Goal: Complete application form

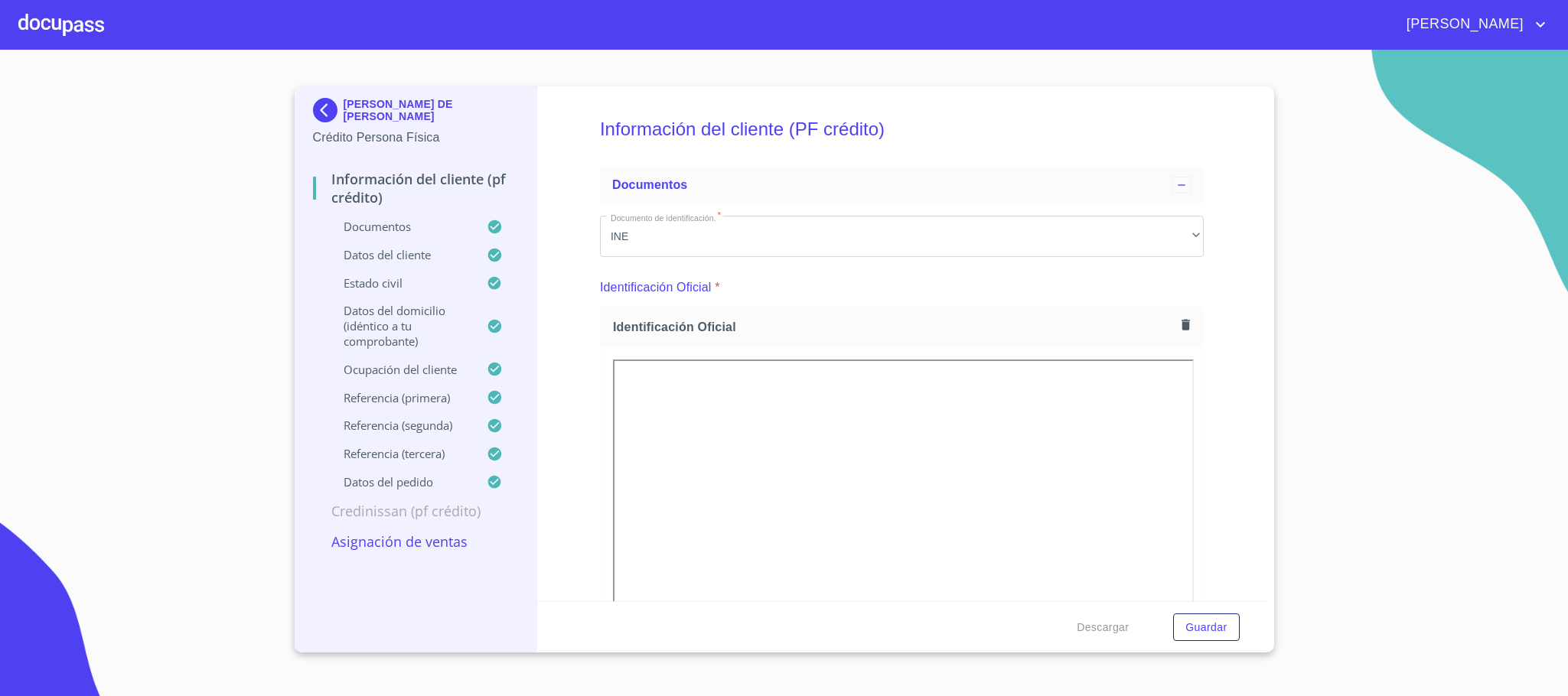
scroll to position [4818, 0]
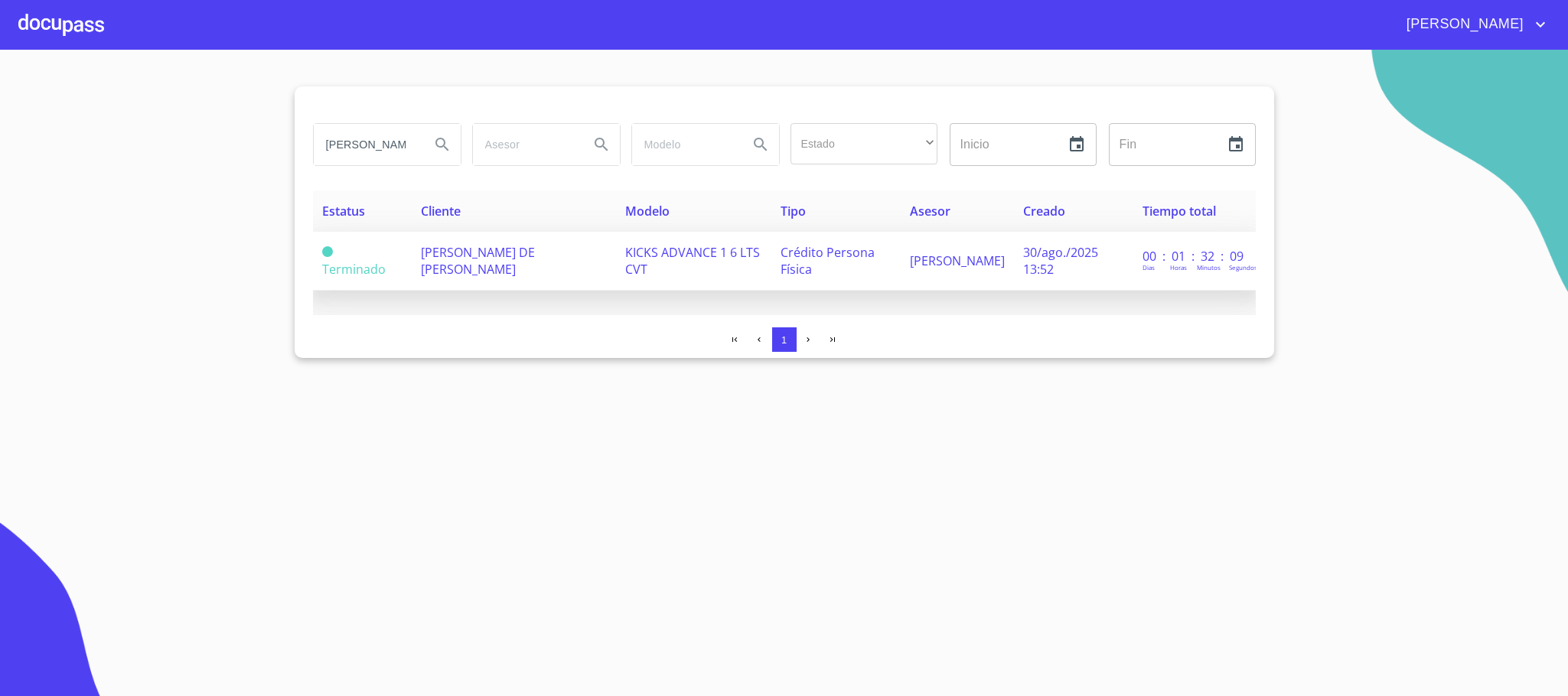
click at [535, 257] on span "[PERSON_NAME] DE [PERSON_NAME]" at bounding box center [477, 261] width 114 height 34
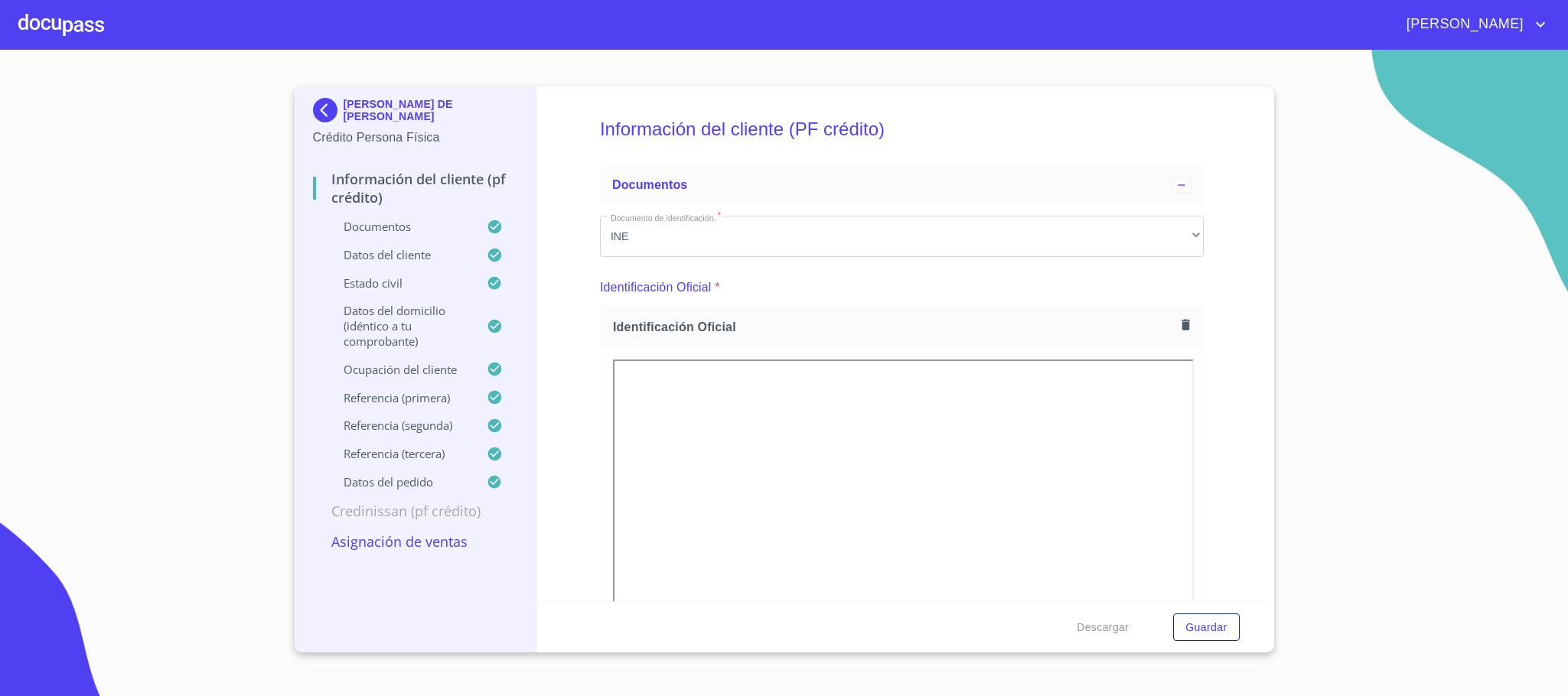
click at [39, 27] on div at bounding box center [61, 24] width 86 height 49
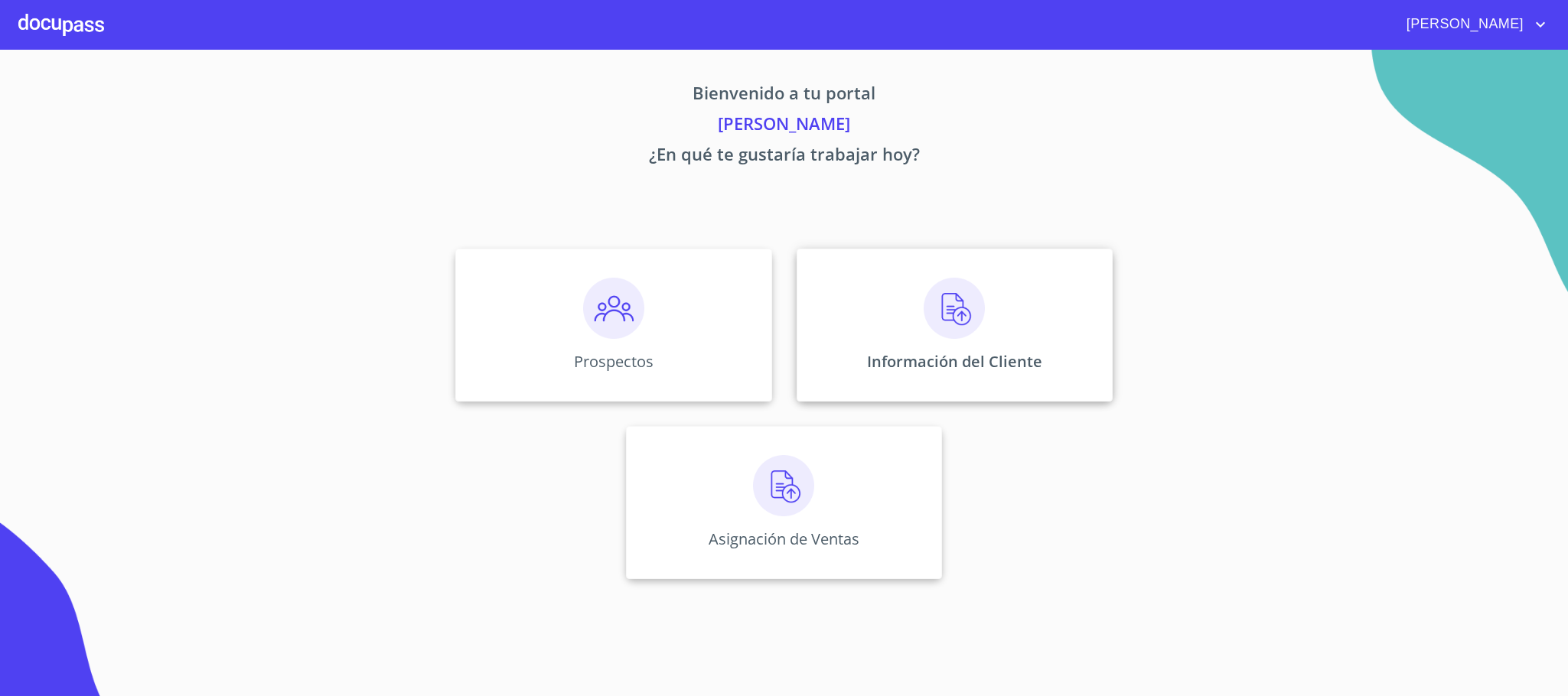
click at [1033, 356] on p "Información del Cliente" at bounding box center [954, 361] width 175 height 21
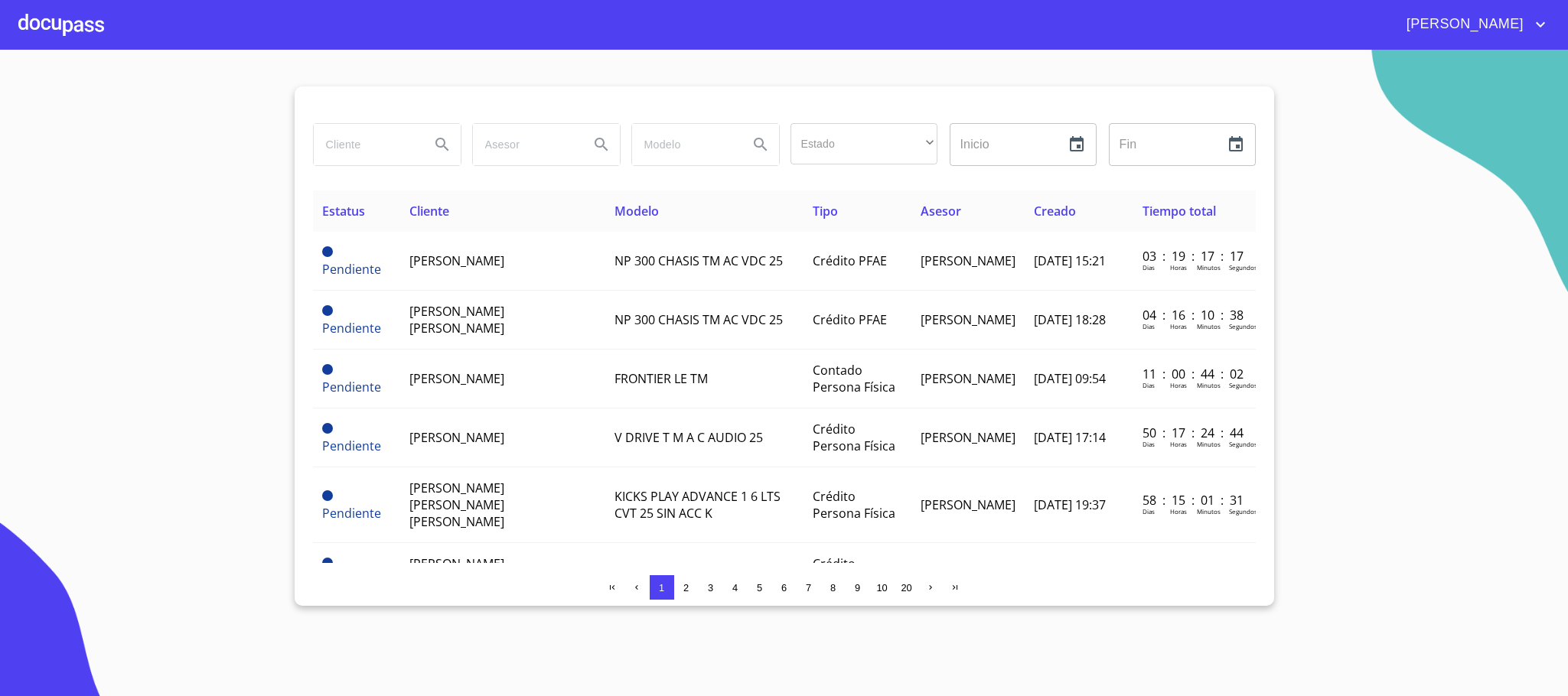
click at [365, 145] on input "search" at bounding box center [366, 145] width 104 height 42
type input "[PERSON_NAME]"
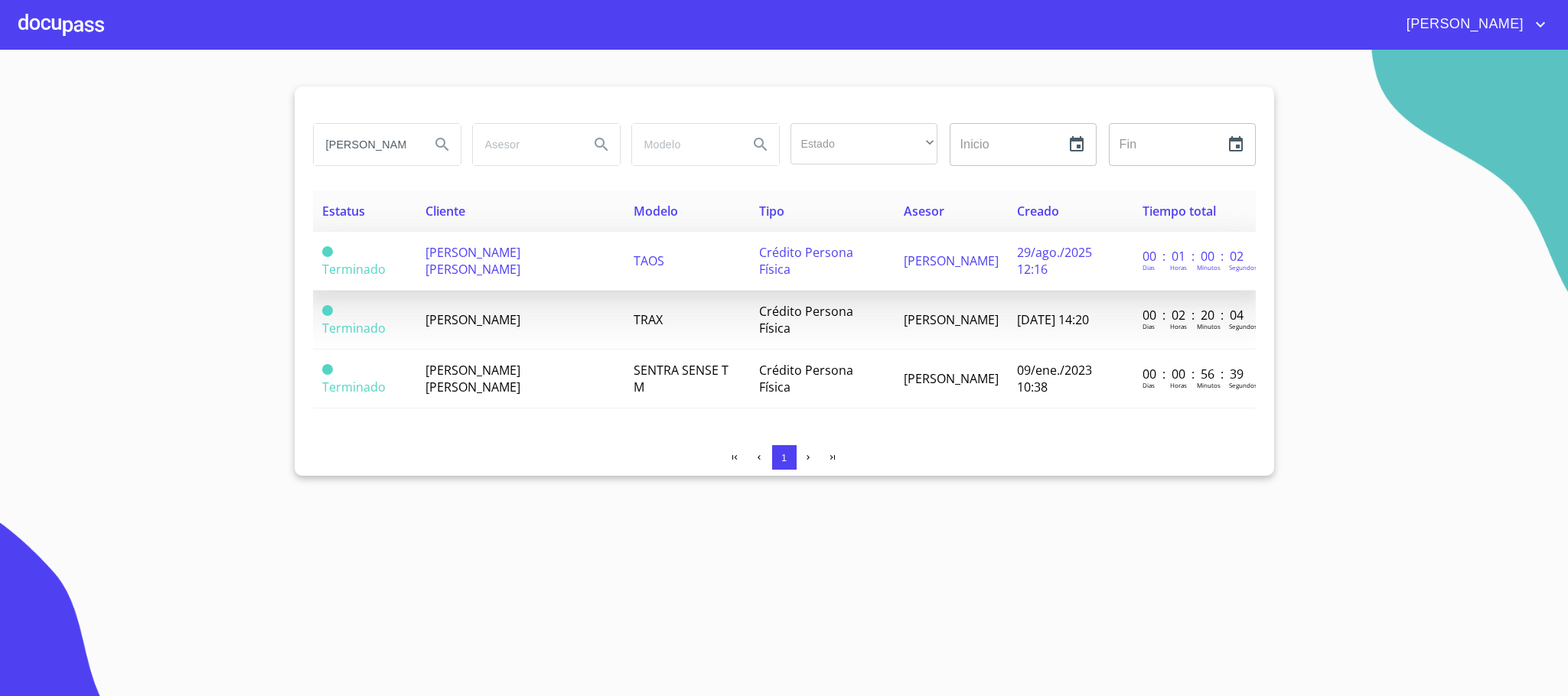
click at [480, 273] on td "[PERSON_NAME] [PERSON_NAME]" at bounding box center [520, 261] width 208 height 59
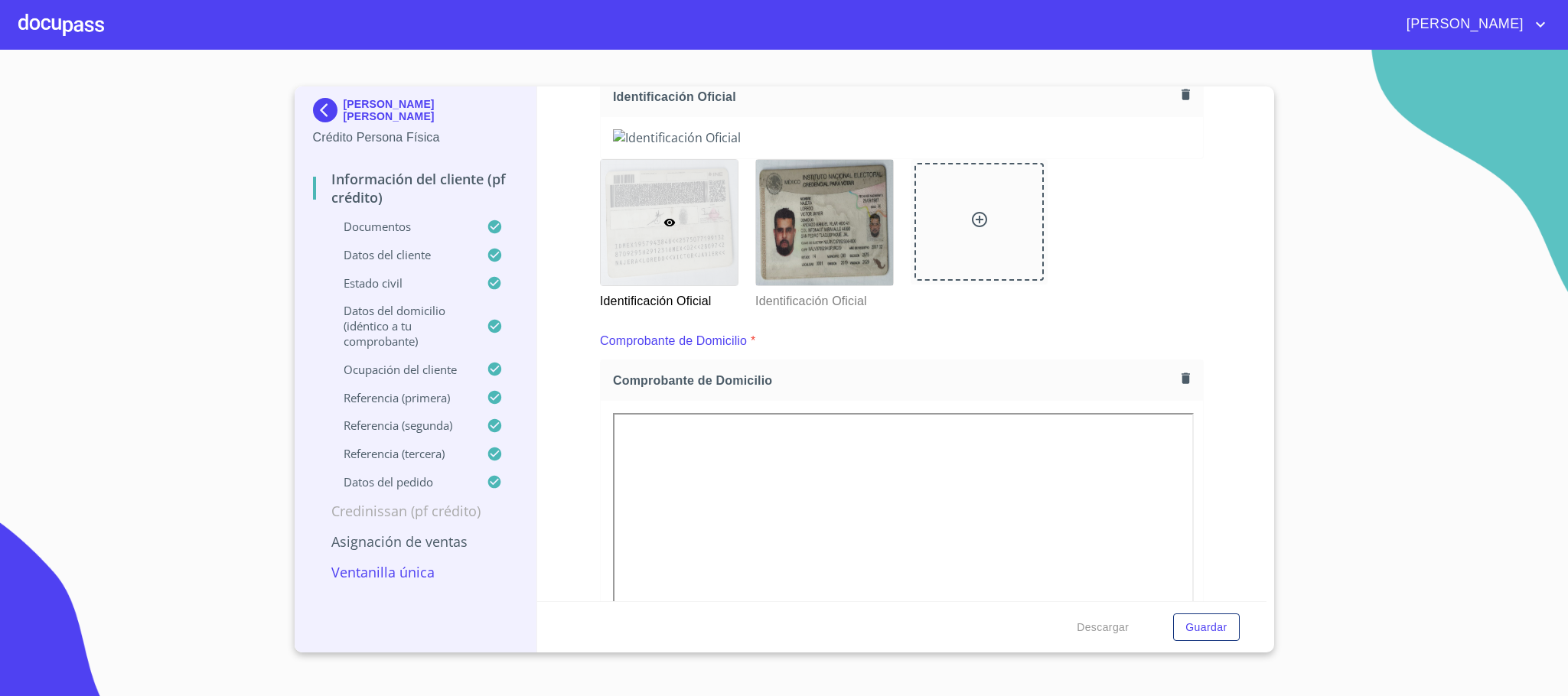
scroll to position [229, 0]
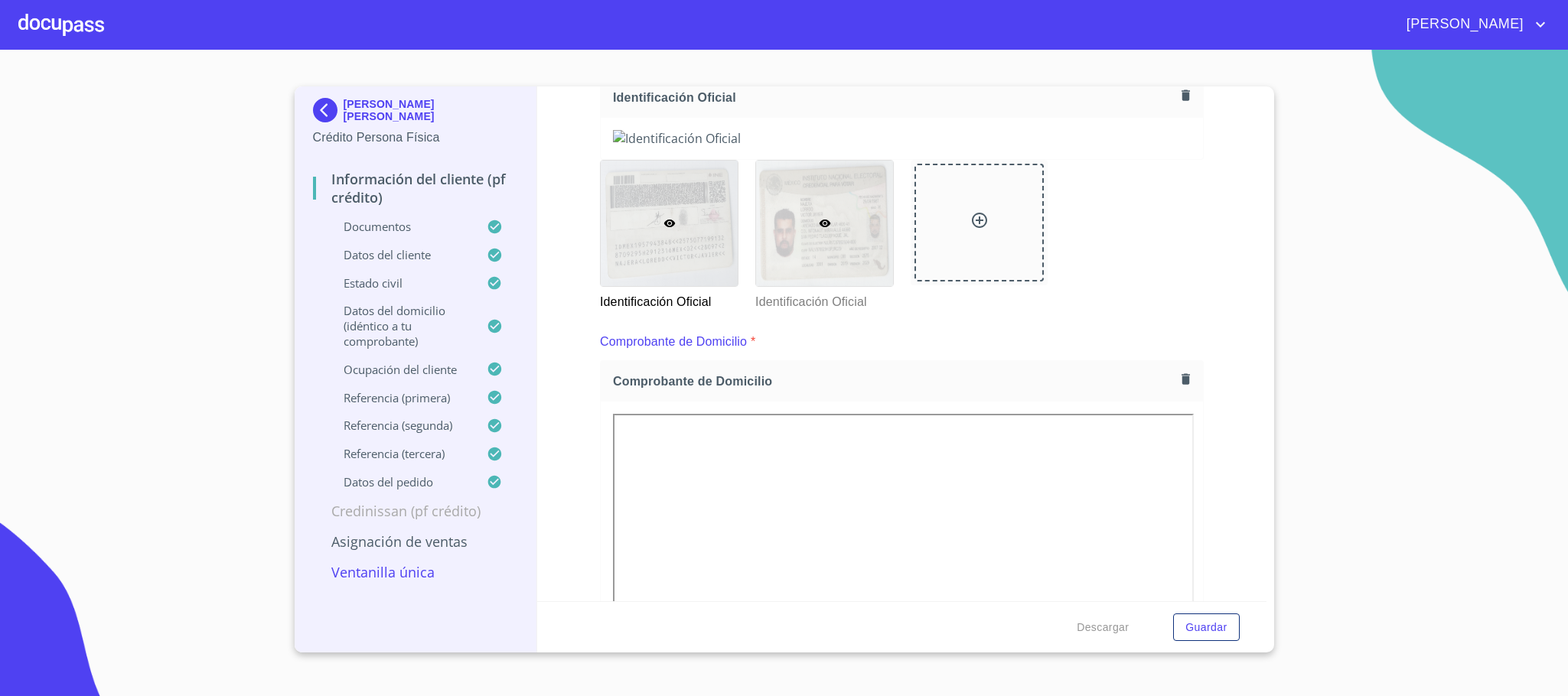
click at [837, 286] on div at bounding box center [824, 223] width 137 height 125
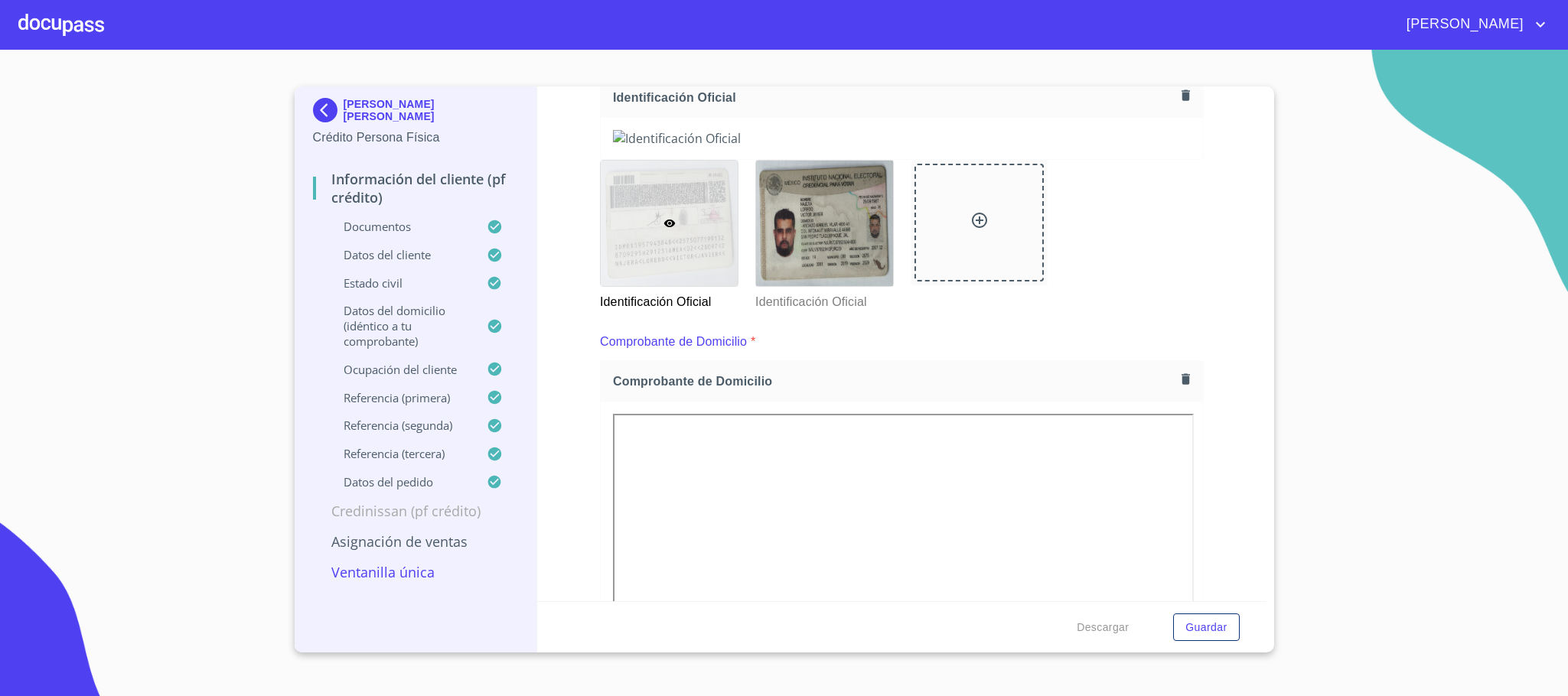
scroll to position [12, 0]
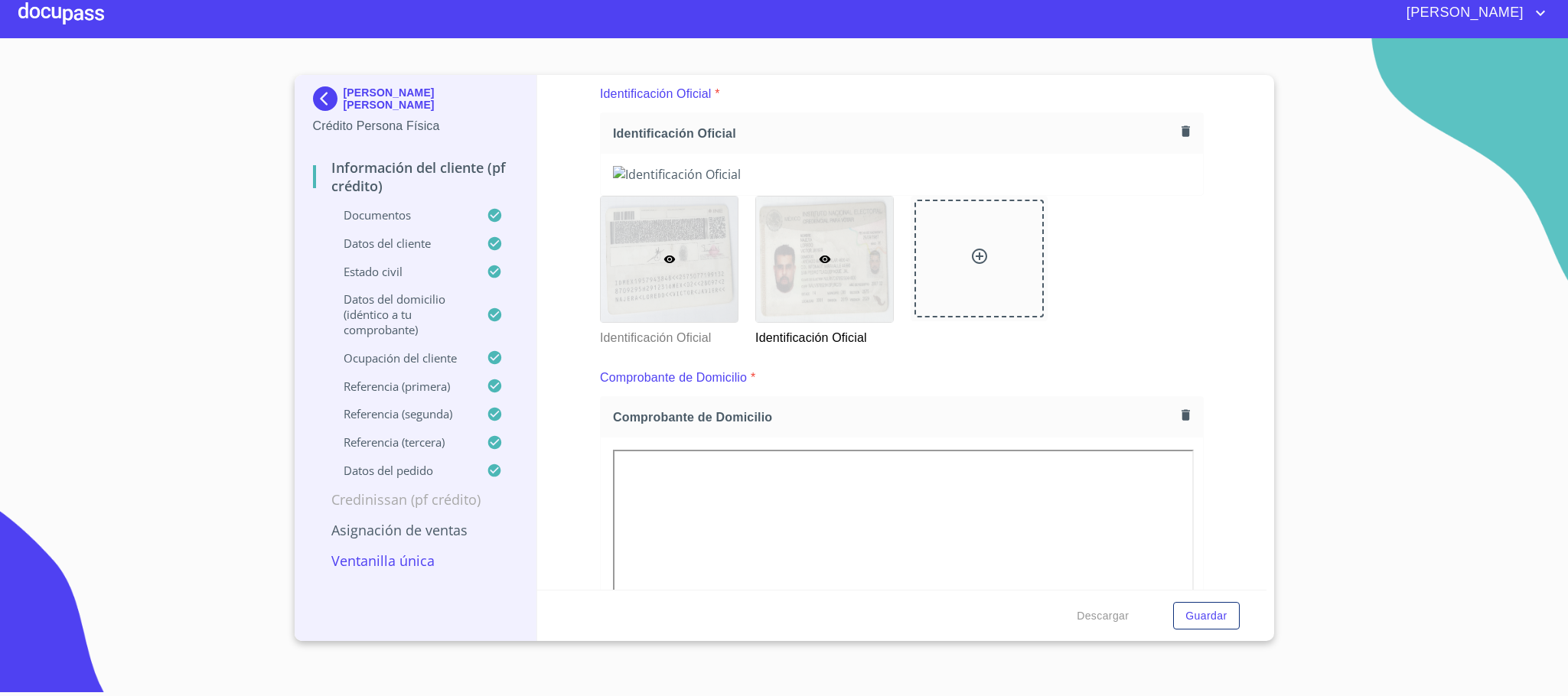
click at [666, 322] on div at bounding box center [669, 259] width 137 height 125
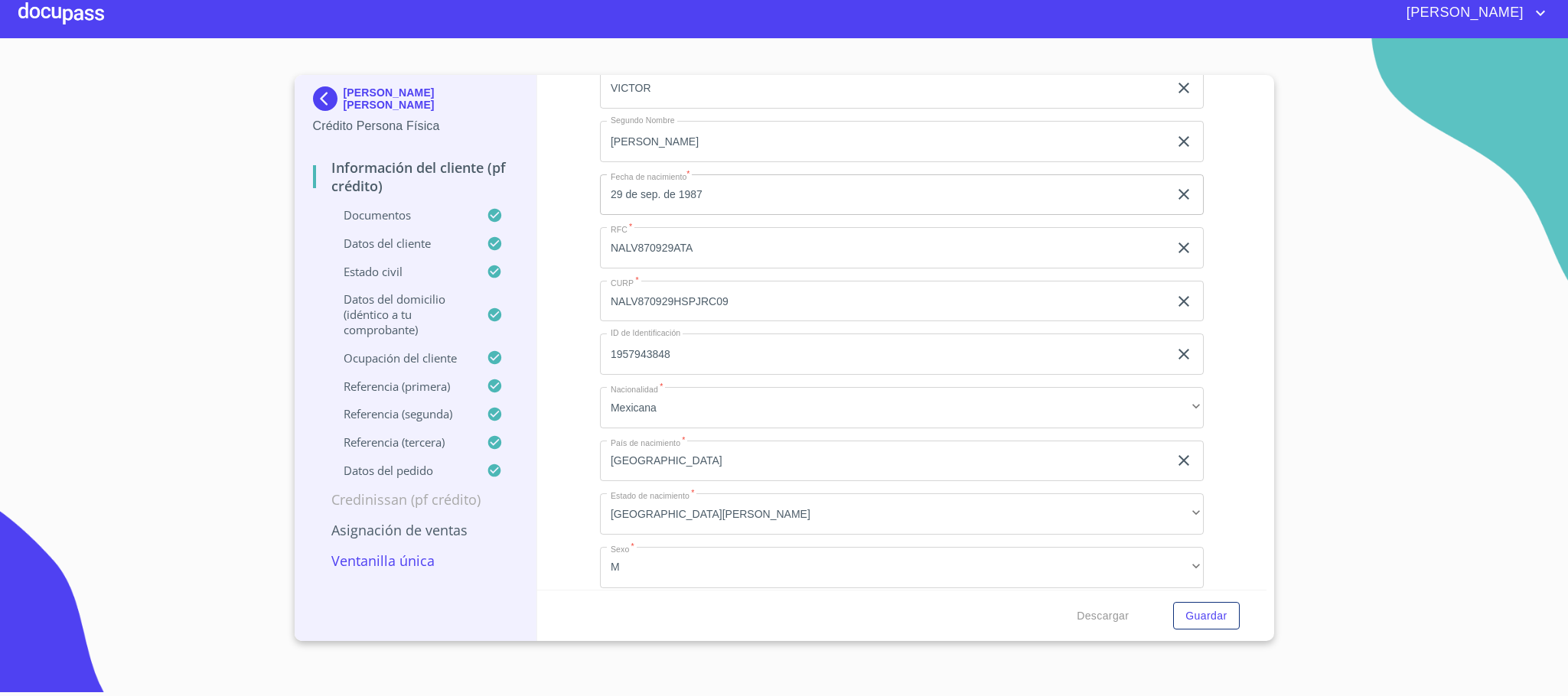
scroll to position [5230, 0]
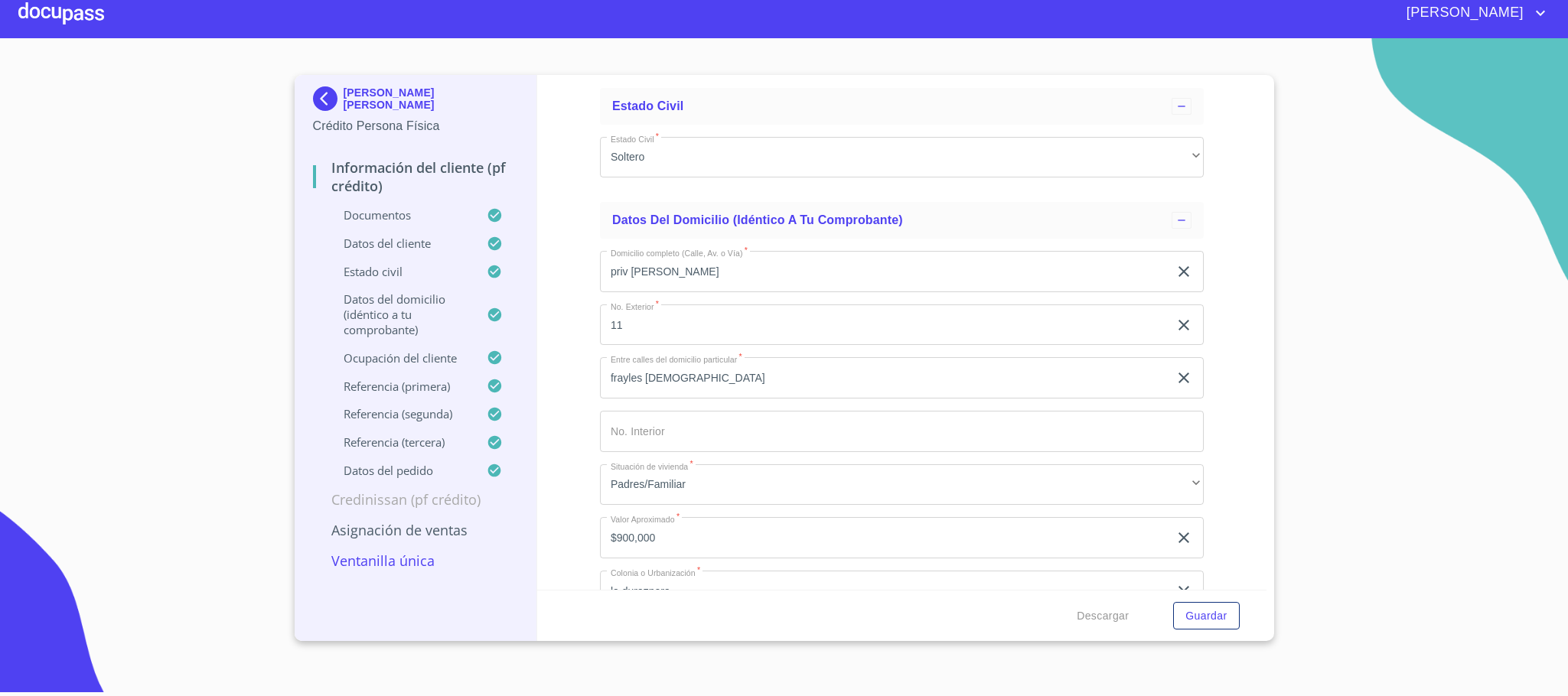
scroll to position [5688, 0]
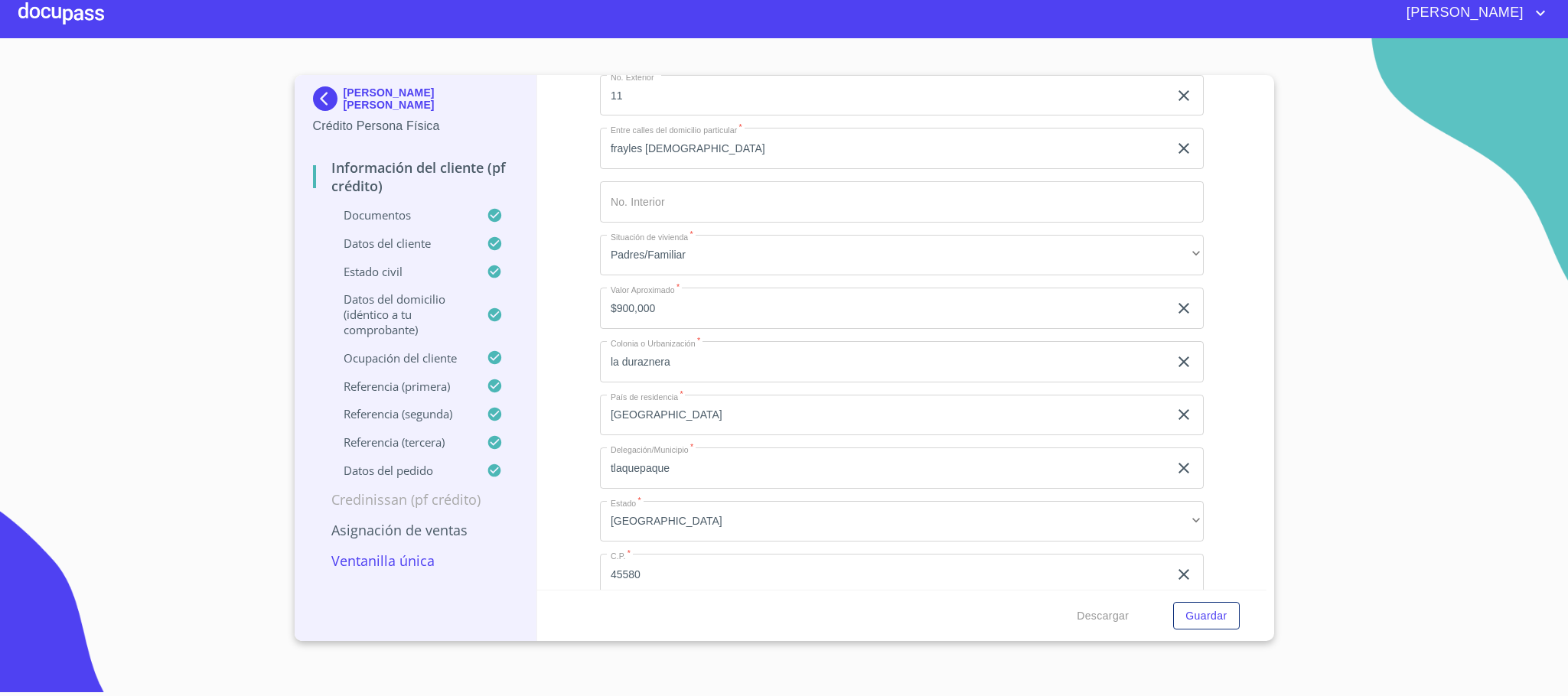
drag, startPoint x: 777, startPoint y: 191, endPoint x: 565, endPoint y: 194, distance: 212.0
click at [565, 194] on div "Información del cliente (PF crédito) Documentos Documento de identificación.   …" at bounding box center [902, 332] width 730 height 515
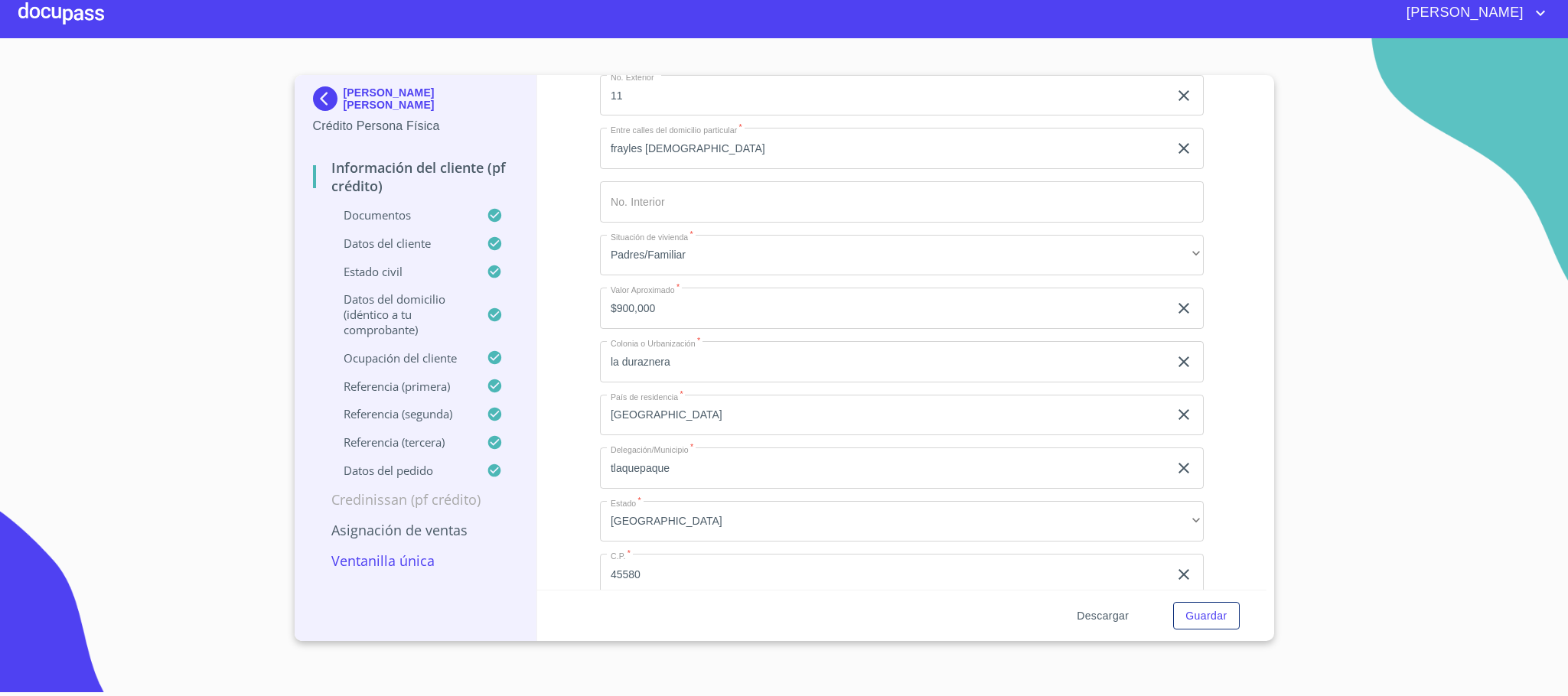
click at [1091, 623] on span "Descargar" at bounding box center [1103, 615] width 52 height 19
click at [66, 9] on div at bounding box center [61, 12] width 86 height 49
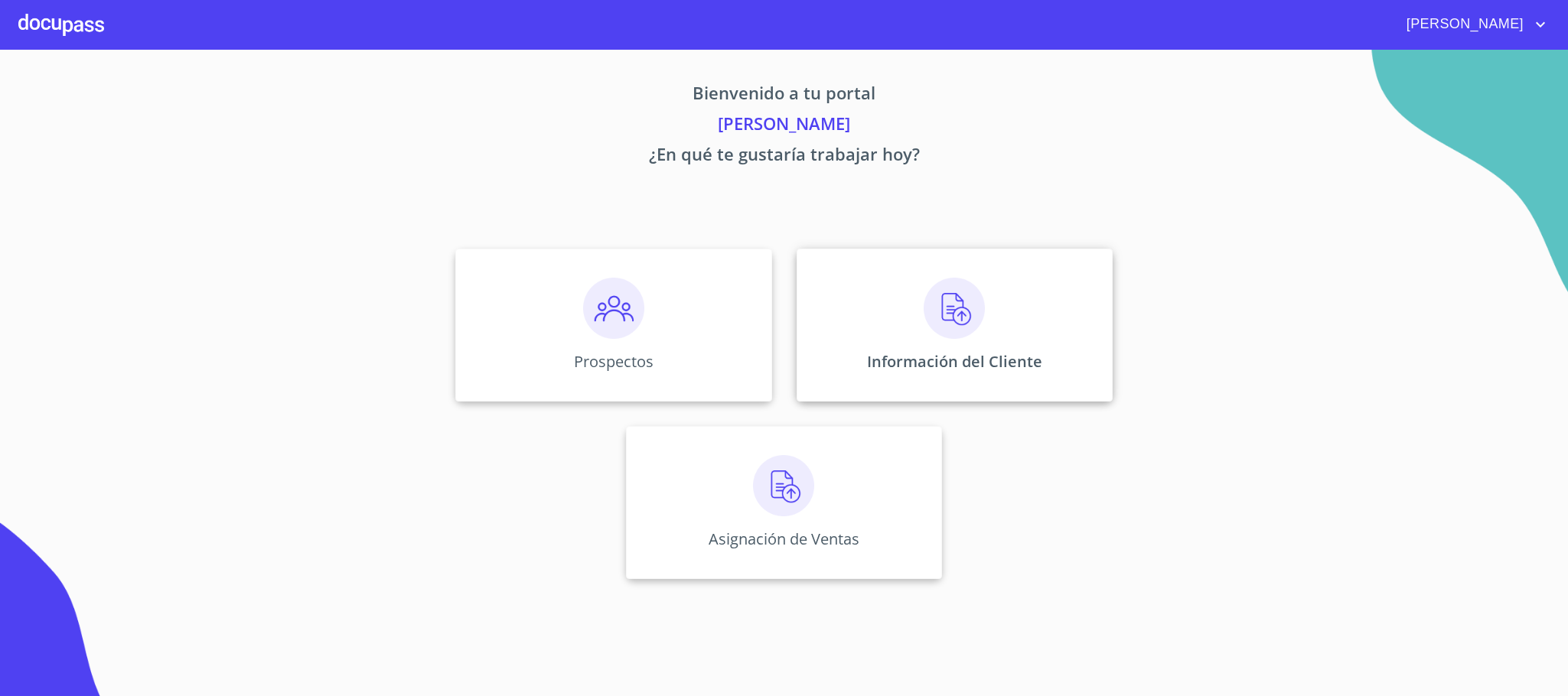
click at [943, 343] on div "Información del Cliente" at bounding box center [955, 325] width 316 height 153
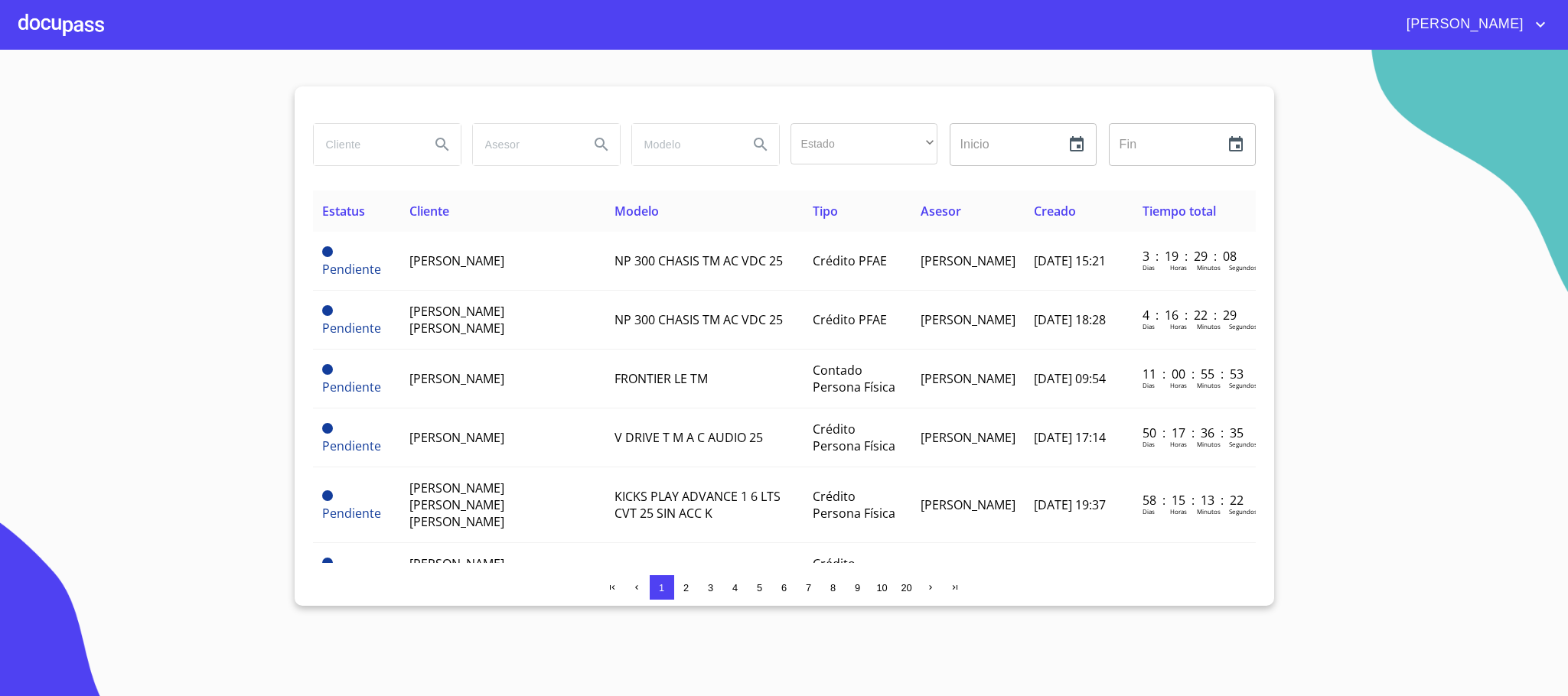
click at [366, 151] on input "search" at bounding box center [366, 145] width 104 height 42
type input "CAROLINA"
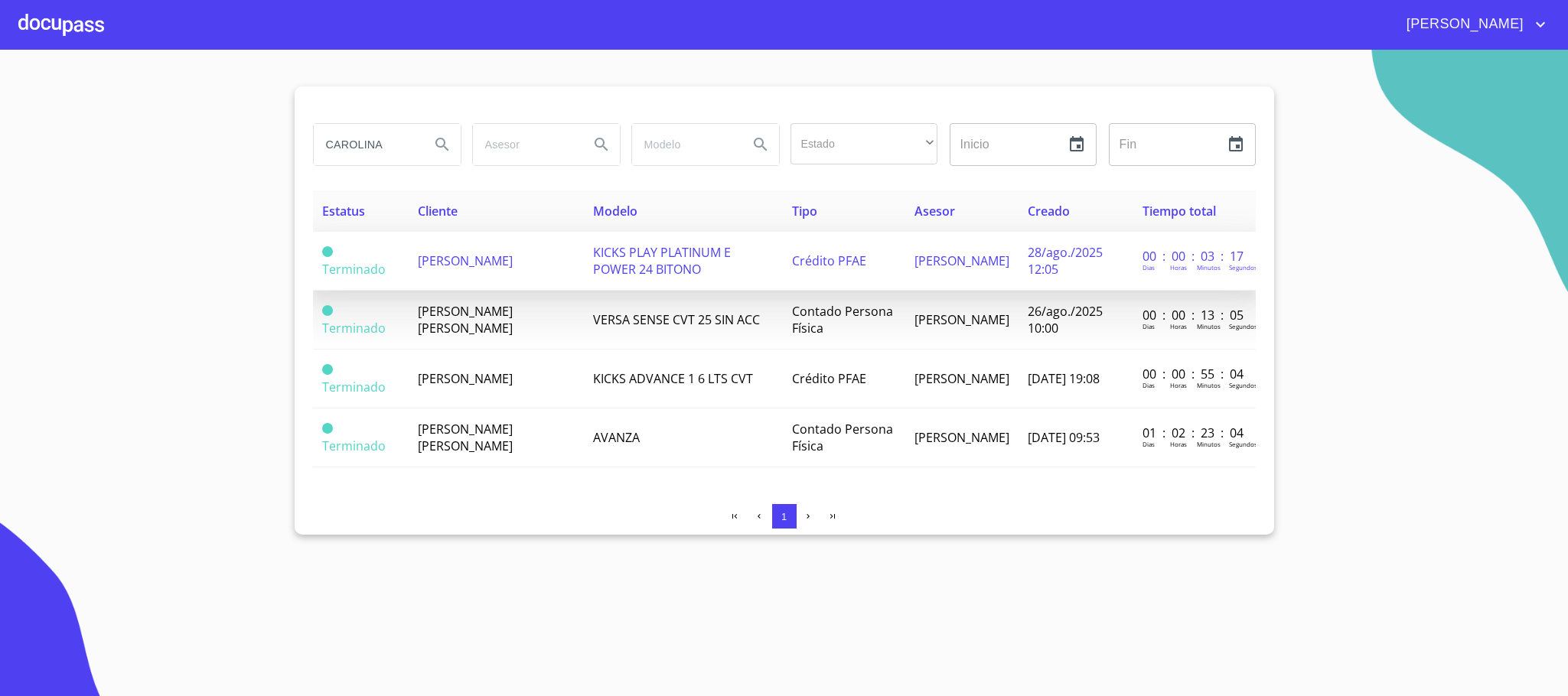
click at [503, 274] on td "[PERSON_NAME]" at bounding box center [497, 261] width 176 height 59
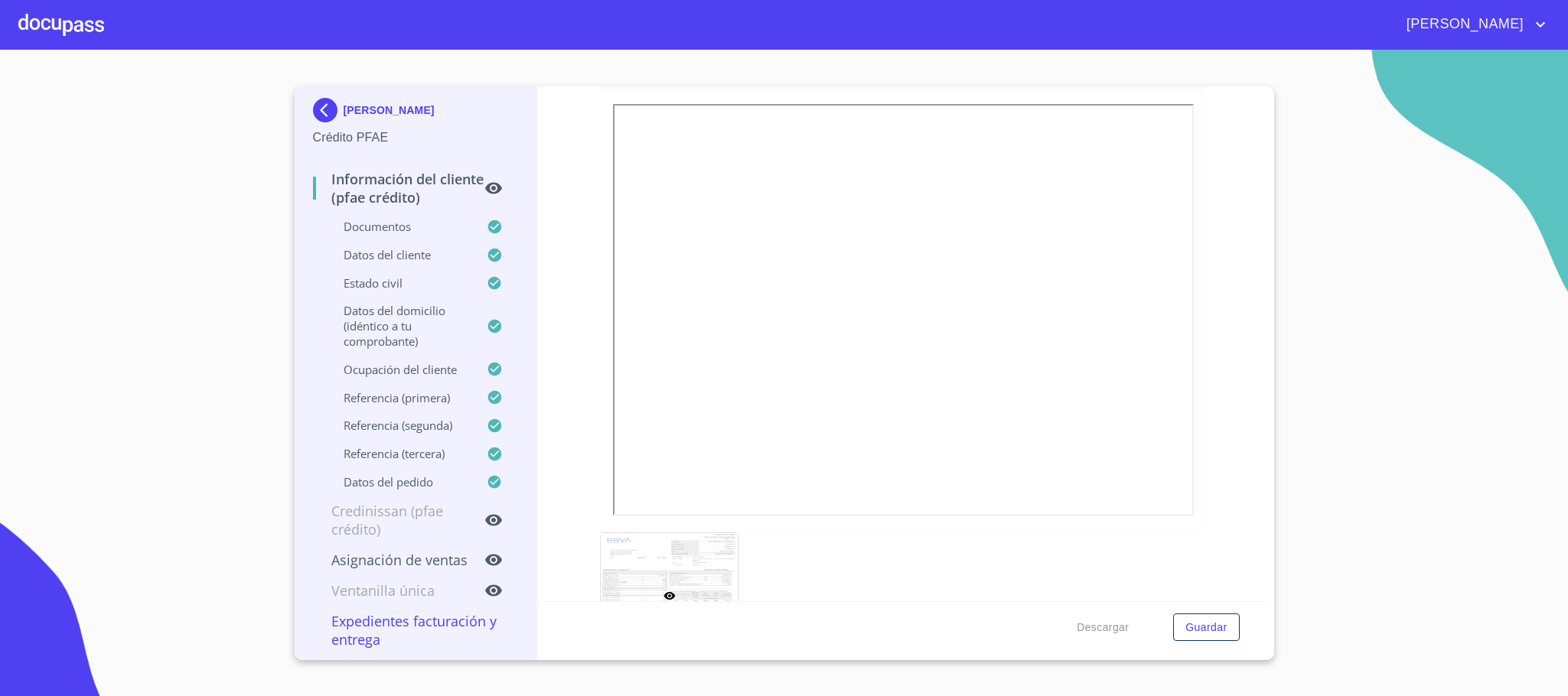
scroll to position [1721, 0]
